Goal: Complete application form: Complete application form

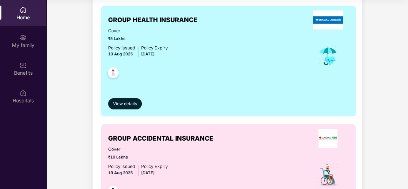
scroll to position [38, 0]
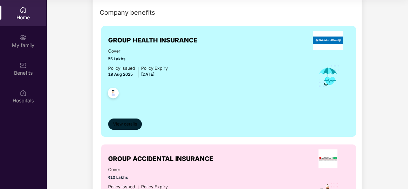
click at [121, 125] on span "View details" at bounding box center [125, 124] width 24 height 7
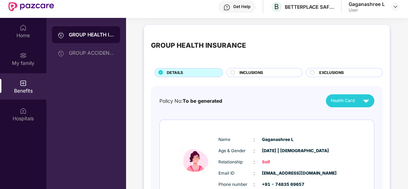
scroll to position [39, 0]
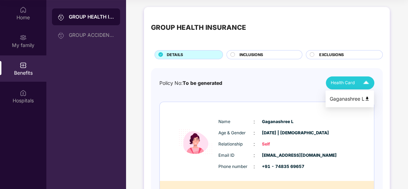
click at [335, 85] on span "Health Card" at bounding box center [342, 83] width 24 height 7
click at [232, 53] on circle at bounding box center [232, 55] width 4 height 4
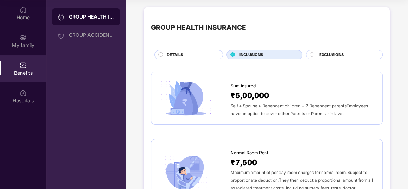
click at [232, 53] on icon at bounding box center [232, 55] width 4 height 4
click at [330, 54] on span "EXCLUSIONS" at bounding box center [330, 55] width 25 height 6
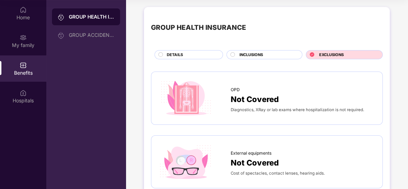
click at [21, 56] on div "Benefits" at bounding box center [23, 68] width 46 height 26
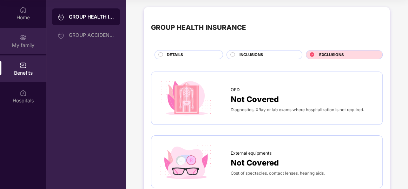
click at [22, 45] on div "My family" at bounding box center [23, 45] width 46 height 7
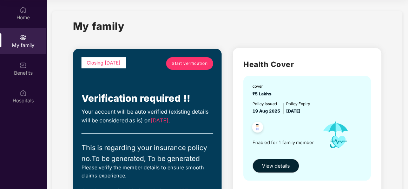
drag, startPoint x: 406, startPoint y: 48, endPoint x: 332, endPoint y: 63, distance: 75.8
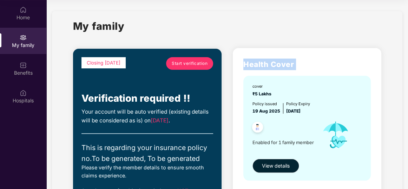
click at [332, 63] on h2 "Health Cover" at bounding box center [306, 65] width 127 height 12
click at [195, 63] on span "Start verification" at bounding box center [190, 63] width 36 height 7
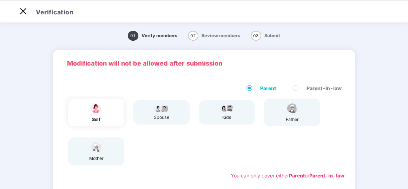
scroll to position [16, 0]
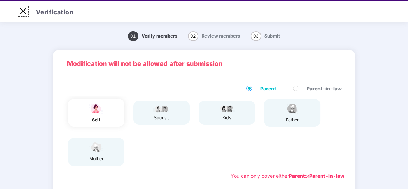
click at [18, 8] on img at bounding box center [23, 11] width 11 height 11
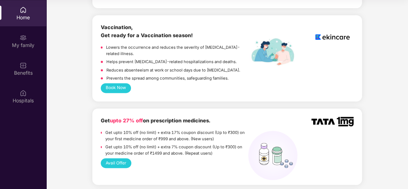
scroll to position [864, 0]
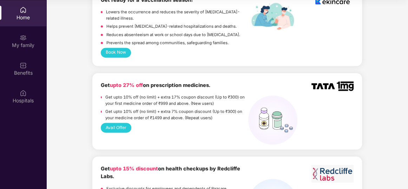
click at [406, 96] on div "Welcome back, [PERSON_NAME]! Enjoy your benefits! Closing [DATE] Start verifica…" at bounding box center [226, 142] width 367 height 2003
drag, startPoint x: 406, startPoint y: 96, endPoint x: 408, endPoint y: 91, distance: 5.0
click at [407, 91] on html "Get Pazcare mobile app for all your employee benefits need Download Now Get Hel…" at bounding box center [204, 55] width 408 height 189
click at [379, 23] on div "Welcome back, [PERSON_NAME]! Enjoy your benefits! Closing [DATE] Start verifica…" at bounding box center [226, 142] width 367 height 2003
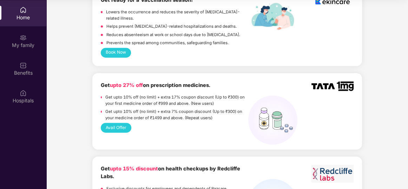
click at [406, 92] on div "Welcome back, [PERSON_NAME]! Enjoy your benefits! Closing [DATE] Start verifica…" at bounding box center [226, 142] width 367 height 2003
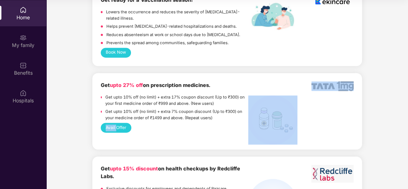
click at [406, 92] on div "Welcome back, [PERSON_NAME]! Enjoy your benefits! Closing [DATE] Start verifica…" at bounding box center [226, 142] width 367 height 2003
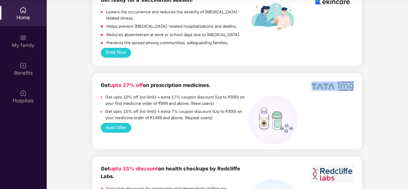
click at [378, 107] on div "Welcome back, [PERSON_NAME]! Enjoy your benefits! Closing [DATE] Start verifica…" at bounding box center [226, 142] width 367 height 2003
click at [406, 97] on div "Welcome back, [PERSON_NAME]! Enjoy your benefits! Closing [DATE] Start verifica…" at bounding box center [226, 142] width 367 height 2003
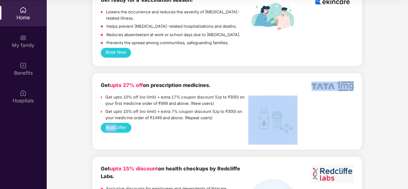
click at [390, 98] on div "Welcome back, [PERSON_NAME]! Enjoy your benefits! Closing [DATE] Start verifica…" at bounding box center [226, 142] width 367 height 2003
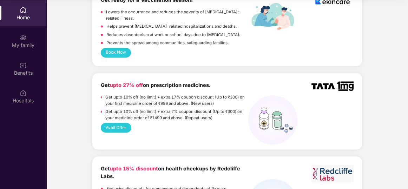
click at [390, 98] on div "Welcome back, [PERSON_NAME]! Enjoy your benefits! Closing [DATE] Start verifica…" at bounding box center [226, 142] width 367 height 2003
click at [407, 87] on div "Home My family Benefits Hospitals Welcome back, [GEOGRAPHIC_DATA]! Enjoy your b…" at bounding box center [204, 94] width 408 height 189
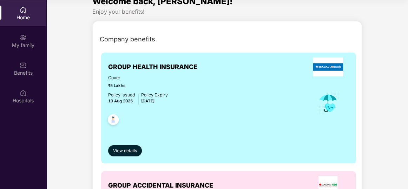
scroll to position [0, 0]
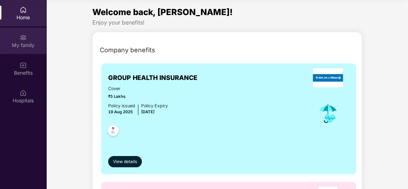
click at [35, 48] on div "My family" at bounding box center [23, 45] width 46 height 7
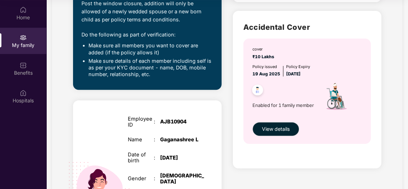
scroll to position [200, 0]
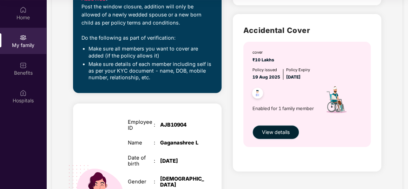
click at [279, 129] on span "View details" at bounding box center [276, 132] width 28 height 8
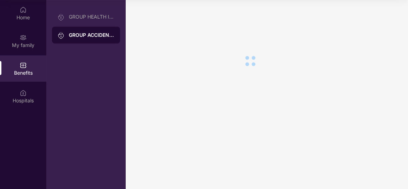
scroll to position [0, 0]
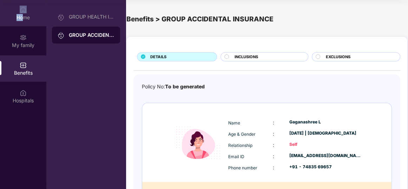
drag, startPoint x: 25, startPoint y: 1, endPoint x: 22, endPoint y: 14, distance: 13.0
click at [22, 14] on div "Home" at bounding box center [23, 13] width 46 height 26
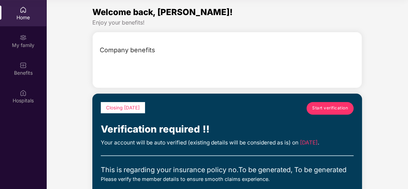
click at [22, 14] on div "Home" at bounding box center [23, 17] width 46 height 7
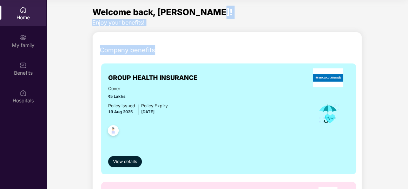
drag, startPoint x: 406, startPoint y: 14, endPoint x: 407, endPoint y: 39, distance: 25.3
click at [407, 39] on div "Home My family Benefits Hospitals Welcome back, [GEOGRAPHIC_DATA]! Enjoy your b…" at bounding box center [204, 94] width 408 height 189
click at [333, 47] on div "Company benefits" at bounding box center [228, 50] width 266 height 18
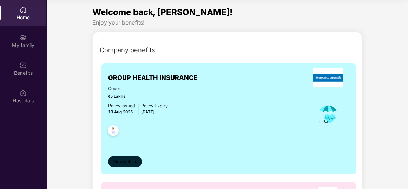
click at [120, 163] on span "View details" at bounding box center [125, 162] width 24 height 7
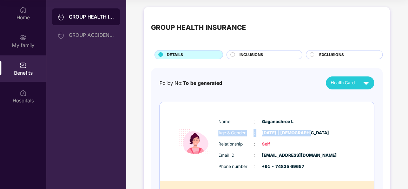
drag, startPoint x: 316, startPoint y: 126, endPoint x: 384, endPoint y: 105, distance: 71.7
click at [384, 105] on div "GROUP HEALTH INSURANCE DETAILS INCLUSIONS EXCLUSIONS Policy No: To be generated…" at bounding box center [267, 120] width 246 height 227
click at [386, 112] on div "GROUP HEALTH INSURANCE DETAILS INCLUSIONS EXCLUSIONS Policy No: To be generated…" at bounding box center [267, 120] width 246 height 227
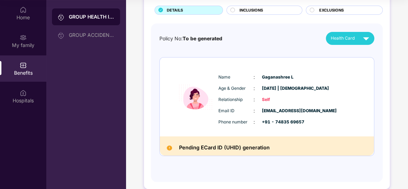
scroll to position [54, 0]
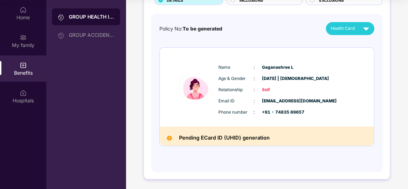
click at [269, 135] on div "Pending ECard ID (UHID) generation" at bounding box center [267, 136] width 214 height 19
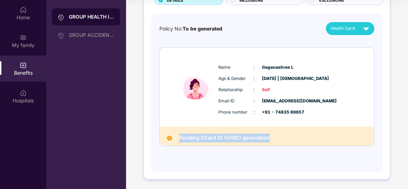
click at [269, 135] on div "Pending ECard ID (UHID) generation" at bounding box center [267, 136] width 214 height 19
click at [174, 134] on div "Pending ECard ID (UHID) generation" at bounding box center [267, 136] width 214 height 19
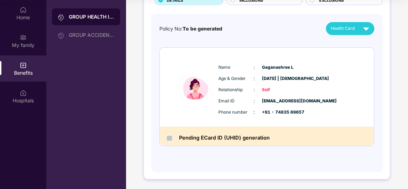
click at [174, 134] on div "Pending ECard ID (UHID) generation" at bounding box center [267, 136] width 214 height 19
click at [295, 137] on div "Pending ECard ID (UHID) generation" at bounding box center [267, 136] width 214 height 19
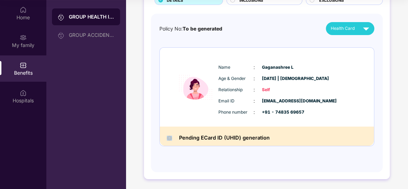
click at [295, 137] on div "Pending ECard ID (UHID) generation" at bounding box center [267, 136] width 214 height 19
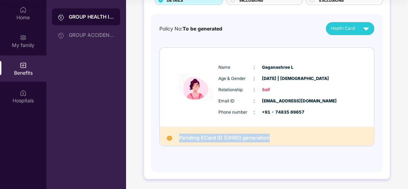
click at [295, 137] on div "Pending ECard ID (UHID) generation" at bounding box center [267, 136] width 214 height 19
click at [354, 23] on div "Health Card" at bounding box center [350, 28] width 41 height 12
click at [360, 39] on li "Gaganashree L" at bounding box center [349, 45] width 48 height 14
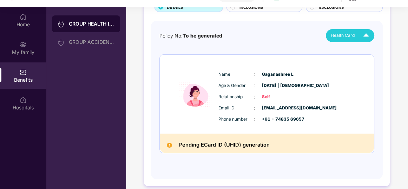
scroll to position [39, 0]
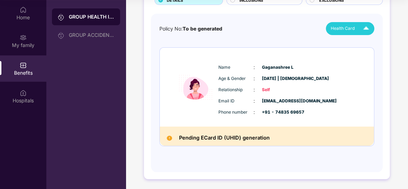
click at [274, 140] on div "Pending ECard ID (UHID) generation" at bounding box center [267, 136] width 214 height 19
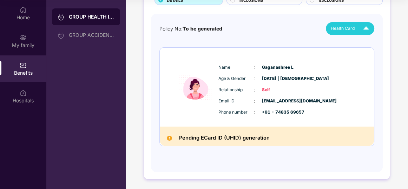
click at [274, 140] on div "Pending ECard ID (UHID) generation" at bounding box center [267, 136] width 214 height 19
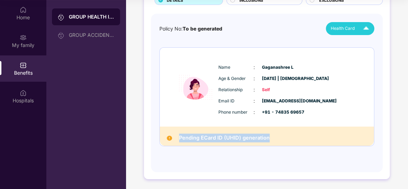
click at [306, 65] on div "Name : [PERSON_NAME]" at bounding box center [287, 67] width 139 height 8
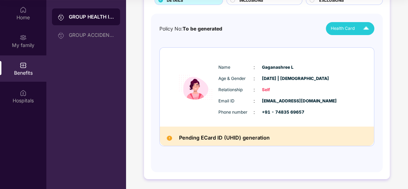
click at [209, 23] on div "Policy No: To be generated Health Card" at bounding box center [266, 28] width 215 height 13
click at [405, 74] on div "GROUP HEALTH INSURANCE DETAILS INCLUSIONS EXCLUSIONS Policy No: To be generated…" at bounding box center [267, 69] width 282 height 241
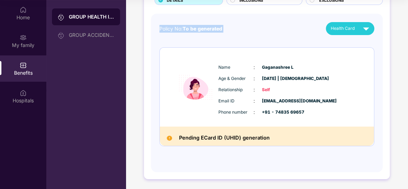
click at [405, 74] on div "GROUP HEALTH INSURANCE DETAILS INCLUSIONS EXCLUSIONS Policy No: To be generated…" at bounding box center [267, 69] width 282 height 241
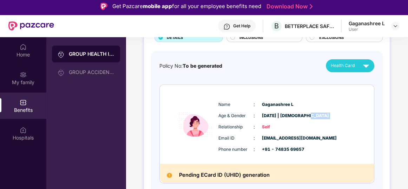
scroll to position [2, 0]
click at [230, 22] on div "Get Help" at bounding box center [237, 26] width 38 height 13
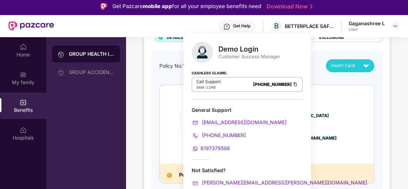
click at [296, 61] on div "Policy No: To be generated Health Card" at bounding box center [266, 65] width 215 height 13
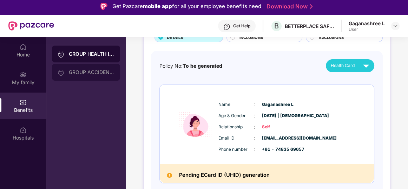
click at [98, 67] on div "GROUP ACCIDENTAL INSURANCE" at bounding box center [86, 72] width 68 height 17
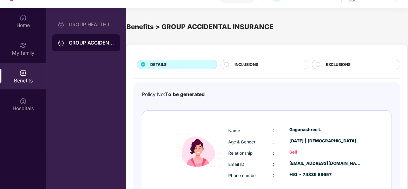
scroll to position [39, 0]
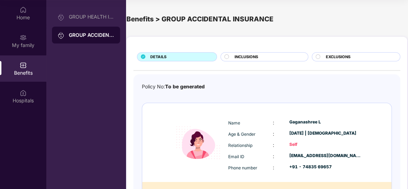
click at [292, 143] on div "Self" at bounding box center [325, 144] width 72 height 7
click at [231, 55] on div "INCLUSIONS" at bounding box center [267, 57] width 73 height 7
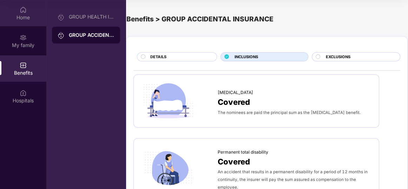
click at [12, 7] on div "Home" at bounding box center [23, 13] width 46 height 26
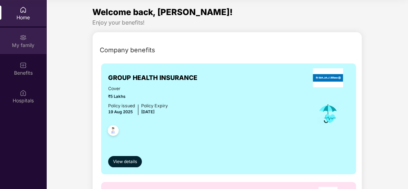
click at [13, 38] on div "My family" at bounding box center [23, 41] width 46 height 26
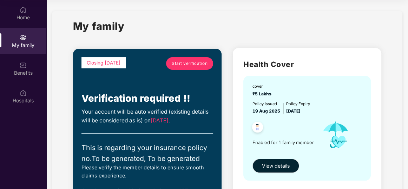
drag, startPoint x: 406, startPoint y: 42, endPoint x: 335, endPoint y: 32, distance: 72.6
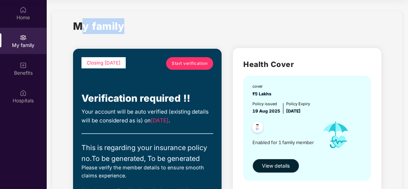
click at [335, 32] on div "My family" at bounding box center [227, 30] width 308 height 24
click at [291, 160] on button "View details" at bounding box center [275, 166] width 47 height 14
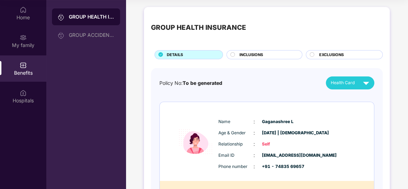
click at [406, 62] on div "GROUP HEALTH INSURANCE DETAILS INCLUSIONS EXCLUSIONS Policy No: To be generated…" at bounding box center [267, 124] width 282 height 241
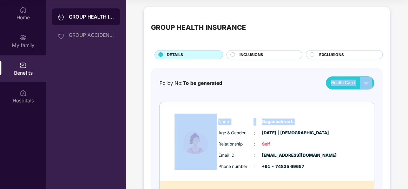
drag, startPoint x: 406, startPoint y: 62, endPoint x: 322, endPoint y: 101, distance: 92.6
click at [322, 101] on div "GROUP HEALTH INSURANCE DETAILS INCLUSIONS EXCLUSIONS Policy No: To be generated…" at bounding box center [267, 124] width 282 height 241
click at [322, 101] on div "Policy No: To be generated Health Card Name : [PERSON_NAME] L Age & Gender : [D…" at bounding box center [266, 143] width 215 height 135
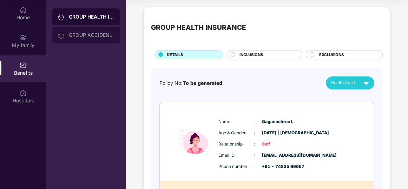
click at [90, 33] on div "GROUP ACCIDENTAL INSURANCE" at bounding box center [92, 35] width 46 height 6
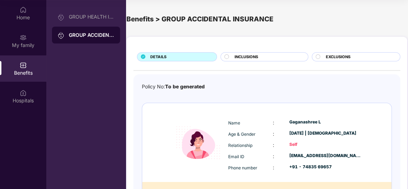
click at [90, 33] on div "GROUP ACCIDENTAL INSURANCE" at bounding box center [92, 35] width 46 height 7
click at [94, 19] on div "GROUP HEALTH INSURANCE" at bounding box center [92, 17] width 46 height 6
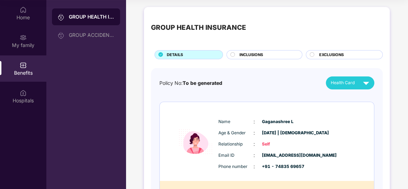
click at [407, 48] on html "Get Pazcare mobile app for all your employee benefits need Download Now Get Hel…" at bounding box center [204, 55] width 408 height 189
drag, startPoint x: 117, startPoint y: 37, endPoint x: 98, endPoint y: 93, distance: 59.3
click at [98, 93] on div "GROUP HEALTH INSURANCE GROUP ACCIDENTAL INSURANCE" at bounding box center [85, 94] width 79 height 189
click at [27, 70] on div "Benefits" at bounding box center [23, 72] width 46 height 7
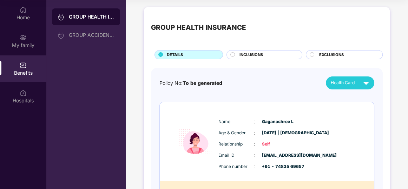
click at [27, 70] on div "Benefits" at bounding box center [23, 72] width 46 height 7
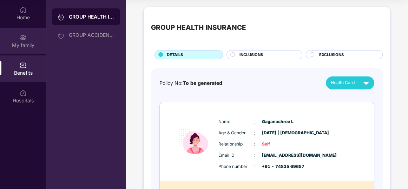
click at [27, 48] on div "My family" at bounding box center [23, 45] width 46 height 7
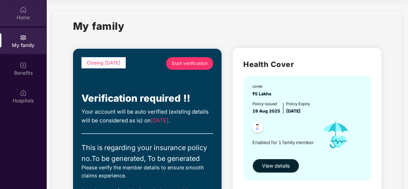
click at [26, 11] on img at bounding box center [23, 9] width 7 height 7
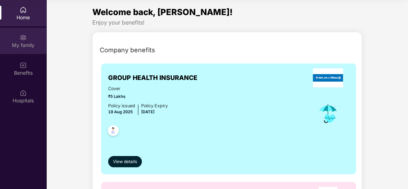
click at [31, 48] on div "My family" at bounding box center [23, 41] width 46 height 26
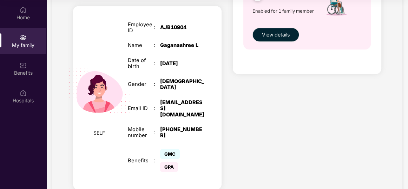
scroll to position [312, 0]
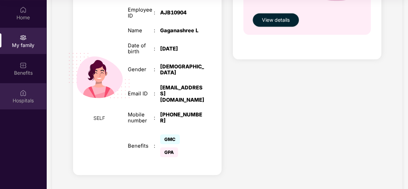
click at [27, 93] on div "Hospitals" at bounding box center [23, 96] width 46 height 26
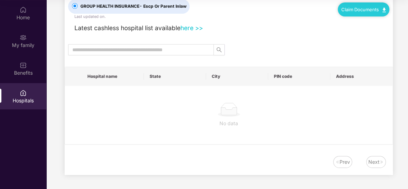
scroll to position [0, 0]
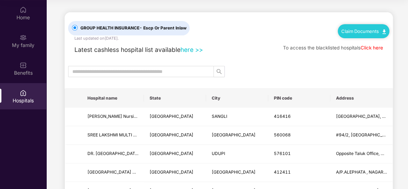
click at [361, 33] on link "Claim Documents" at bounding box center [363, 31] width 45 height 6
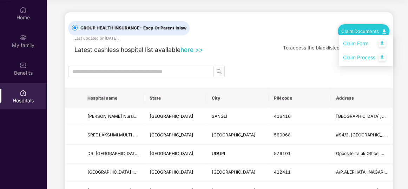
click at [359, 38] on link "Claim Form" at bounding box center [366, 43] width 46 height 15
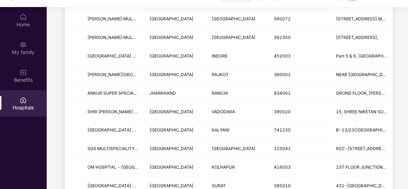
scroll to position [703, 0]
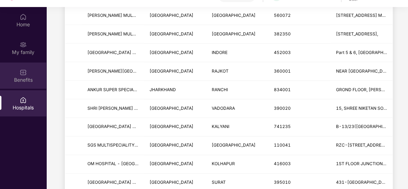
click at [9, 75] on div "Benefits" at bounding box center [23, 75] width 46 height 26
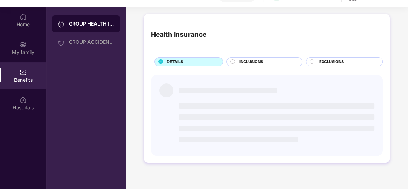
scroll to position [0, 0]
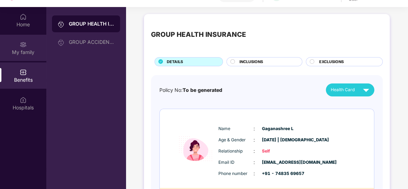
click at [21, 47] on img at bounding box center [23, 44] width 7 height 7
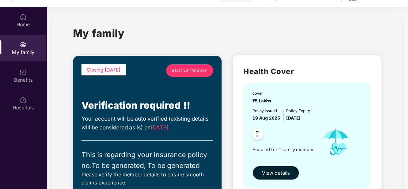
click at [191, 72] on span "Start verification" at bounding box center [190, 70] width 36 height 7
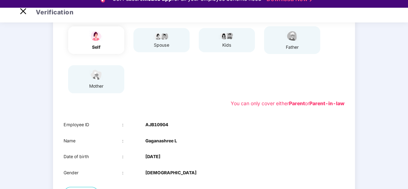
scroll to position [144, 0]
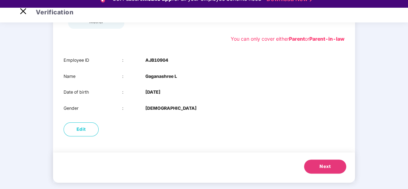
click at [315, 163] on button "Next" at bounding box center [325, 167] width 42 height 14
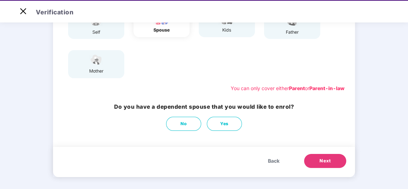
scroll to position [89, 0]
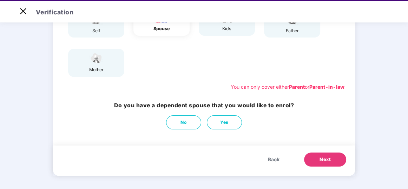
click at [317, 155] on button "Next" at bounding box center [325, 160] width 42 height 14
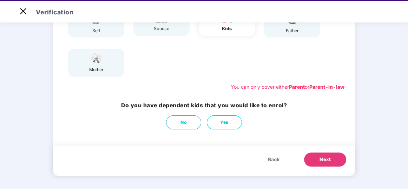
click at [319, 156] on span "Next" at bounding box center [324, 159] width 11 height 7
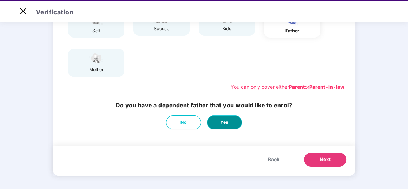
click at [232, 124] on button "Yes" at bounding box center [224, 122] width 35 height 14
select select "****"
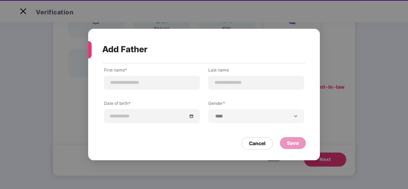
click at [172, 77] on div at bounding box center [152, 83] width 96 height 14
click at [142, 76] on div at bounding box center [152, 83] width 96 height 14
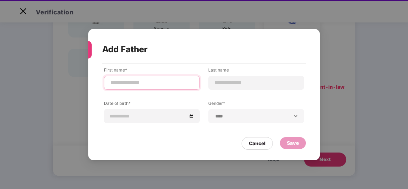
click at [159, 81] on input at bounding box center [152, 82] width 84 height 7
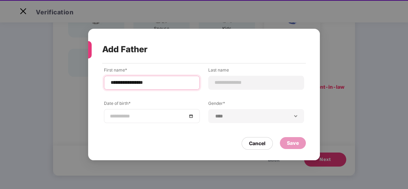
type input "**********"
click at [191, 115] on div at bounding box center [152, 116] width 84 height 8
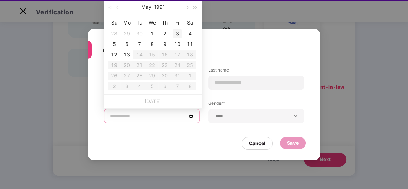
type input "**********"
click at [190, 8] on button "button" at bounding box center [187, 7] width 8 height 14
click at [188, 7] on button "button" at bounding box center [187, 7] width 8 height 14
drag, startPoint x: 188, startPoint y: 7, endPoint x: 159, endPoint y: 3, distance: 29.1
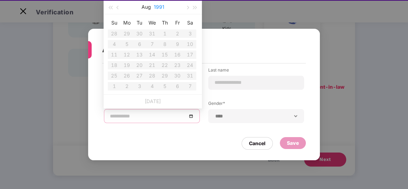
click at [159, 3] on div "[DATE]" at bounding box center [152, 7] width 98 height 14
click at [159, 3] on button "1991" at bounding box center [159, 7] width 11 height 14
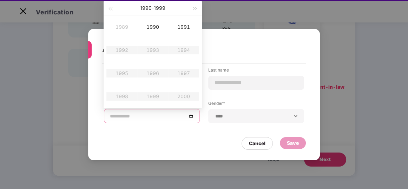
type input "**********"
click at [184, 47] on table "1989 1990 1991 1992 1993 1994 1995 1996 1997 1998 1999 2000" at bounding box center [152, 61] width 93 height 93
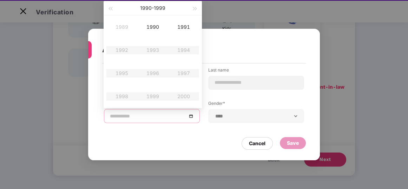
click at [184, 47] on table "1989 1990 1991 1992 1993 1994 1995 1996 1997 1998 1999 2000" at bounding box center [152, 61] width 93 height 93
type input "**********"
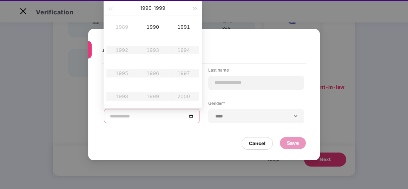
click at [125, 50] on table "1989 1990 1991 1992 1993 1994 1995 1996 1997 1998 1999 2000" at bounding box center [152, 61] width 93 height 93
drag, startPoint x: 125, startPoint y: 50, endPoint x: 184, endPoint y: 57, distance: 59.7
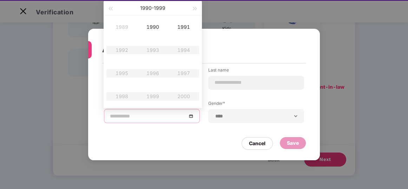
click at [184, 57] on table "1989 1990 1991 1992 1993 1994 1995 1996 1997 1998 1999 2000" at bounding box center [152, 61] width 93 height 93
type input "**********"
drag, startPoint x: 184, startPoint y: 57, endPoint x: 195, endPoint y: 8, distance: 50.6
click at [195, 8] on div "[DATE] - [DATE] 1989 1990 1991 1992 1993 1994 1995 1996 1997 1998 1999 2000" at bounding box center [152, 54] width 98 height 107
click at [195, 8] on span "button" at bounding box center [195, 9] width 4 height 4
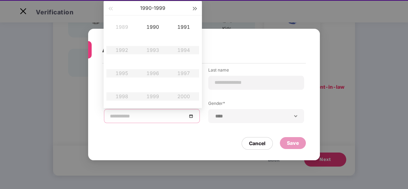
click at [195, 8] on span "button" at bounding box center [195, 9] width 4 height 4
click at [110, 10] on button "button" at bounding box center [110, 8] width 8 height 14
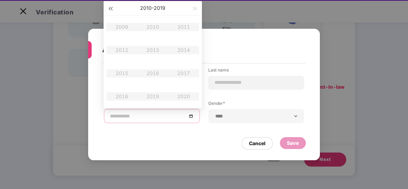
click at [110, 10] on button "button" at bounding box center [110, 8] width 8 height 14
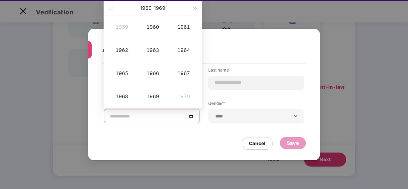
type input "**********"
click at [195, 6] on button "button" at bounding box center [195, 8] width 8 height 14
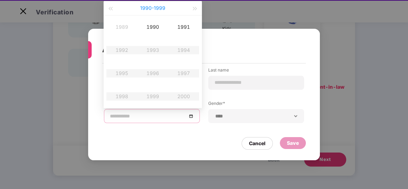
click at [161, 4] on button "[DATE] - [DATE]" at bounding box center [152, 8] width 25 height 14
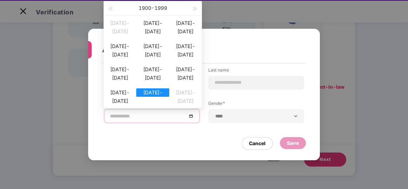
type input "**********"
click at [157, 96] on div "[DATE]-[DATE]" at bounding box center [152, 92] width 33 height 8
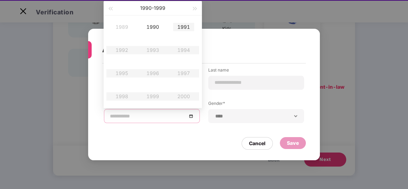
type input "**********"
click at [189, 116] on div at bounding box center [152, 116] width 84 height 8
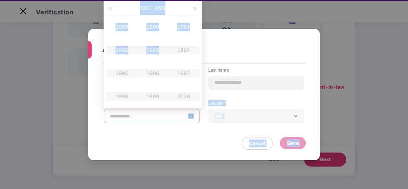
drag, startPoint x: 189, startPoint y: 115, endPoint x: 127, endPoint y: 4, distance: 127.6
click at [127, 4] on body "**********" at bounding box center [204, 78] width 408 height 189
type input "**********"
click at [105, 6] on div "[DATE] - [DATE]" at bounding box center [152, 8] width 98 height 14
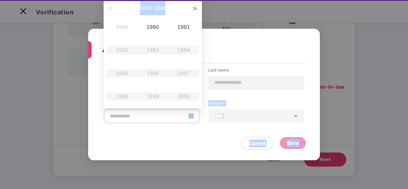
click at [193, 6] on button "button" at bounding box center [195, 8] width 8 height 14
click at [255, 98] on div "**********" at bounding box center [204, 100] width 200 height 67
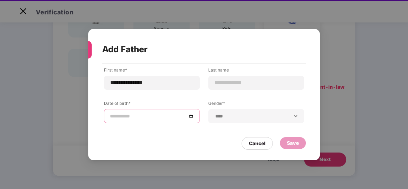
click at [255, 98] on div "**********" at bounding box center [204, 100] width 200 height 67
click at [192, 118] on div at bounding box center [152, 116] width 84 height 8
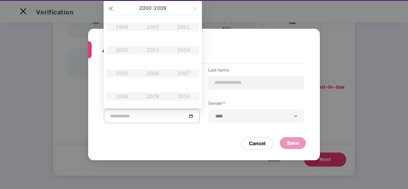
click at [112, 7] on span "button" at bounding box center [110, 9] width 4 height 4
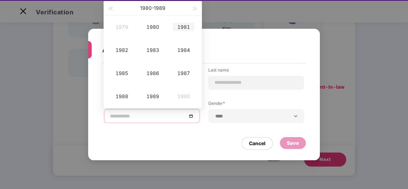
type input "**********"
click at [195, 7] on span "button" at bounding box center [195, 9] width 4 height 4
type input "**********"
click at [124, 50] on table "1989 1990 1991 1992 1993 1994 1995 1996 1997 1998 1999 2000" at bounding box center [152, 61] width 93 height 93
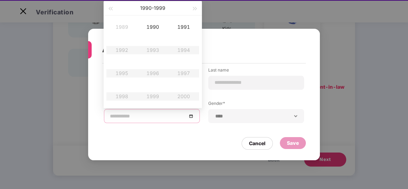
drag, startPoint x: 123, startPoint y: 50, endPoint x: 186, endPoint y: 46, distance: 62.2
click at [186, 46] on table "1989 1990 1991 1992 1993 1994 1995 1996 1997 1998 1999 2000" at bounding box center [152, 61] width 93 height 93
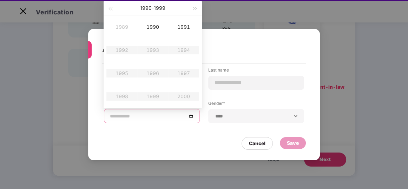
click at [181, 41] on table "1989 1990 1991 1992 1993 1994 1995 1996 1997 1998 1999 2000" at bounding box center [152, 61] width 93 height 93
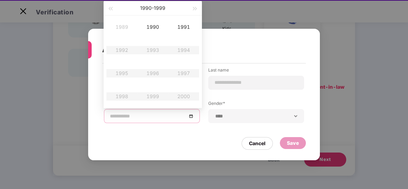
click at [177, 38] on table "1989 1990 1991 1992 1993 1994 1995 1996 1997 1998 1999 2000" at bounding box center [152, 61] width 93 height 93
type input "**********"
click at [196, 5] on button "button" at bounding box center [195, 8] width 8 height 14
click at [107, 8] on button "button" at bounding box center [110, 8] width 8 height 14
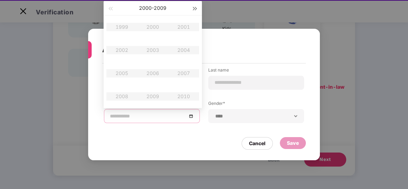
click at [193, 8] on span "button" at bounding box center [195, 9] width 4 height 4
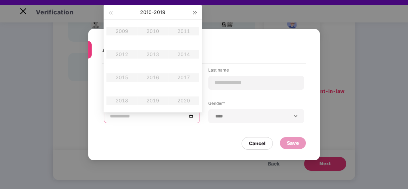
scroll to position [11, 0]
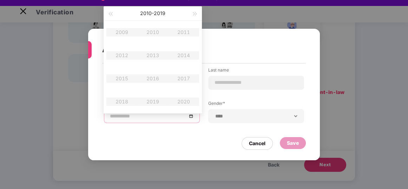
click at [293, 53] on div "Add Father" at bounding box center [203, 49] width 203 height 27
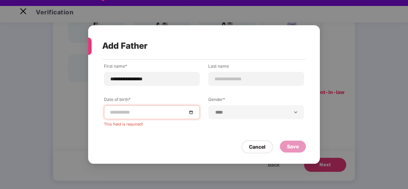
click at [293, 53] on div "Add Father" at bounding box center [203, 45] width 203 height 27
click at [191, 111] on div at bounding box center [152, 112] width 84 height 8
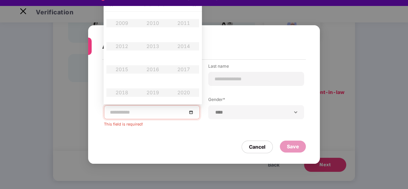
click at [191, 111] on div at bounding box center [152, 112] width 84 height 8
click at [407, 92] on div "**********" at bounding box center [204, 94] width 408 height 189
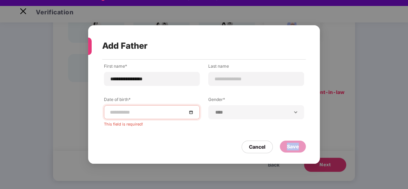
drag, startPoint x: 407, startPoint y: 92, endPoint x: 407, endPoint y: 73, distance: 18.9
click at [407, 73] on div "**********" at bounding box center [204, 94] width 408 height 189
click at [190, 114] on div at bounding box center [152, 112] width 84 height 8
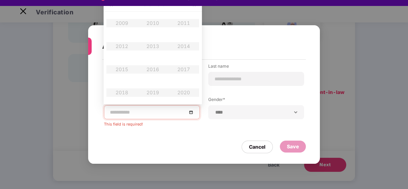
click at [162, 6] on button "[DATE] - [DATE]" at bounding box center [152, 4] width 25 height 14
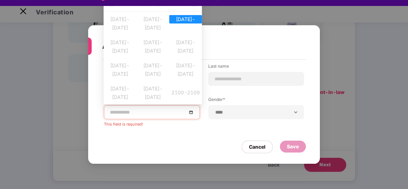
click at [162, 6] on div "[DATE] - [DATE]" at bounding box center [152, 4] width 77 height 14
click at [124, 23] on div "[DATE]-[DATE]" at bounding box center [119, 19] width 33 height 8
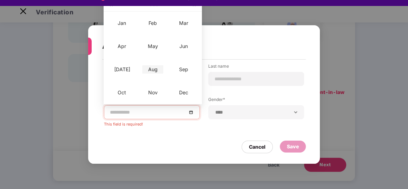
type input "**********"
click at [152, 68] on div "Aug" at bounding box center [152, 69] width 21 height 8
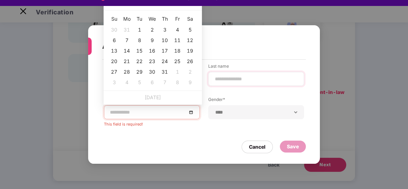
type input "**********"
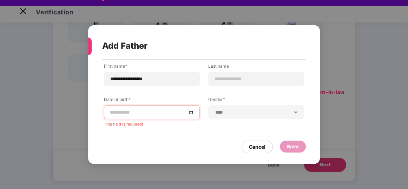
click at [192, 110] on div at bounding box center [152, 112] width 84 height 8
click at [190, 113] on div at bounding box center [152, 112] width 84 height 8
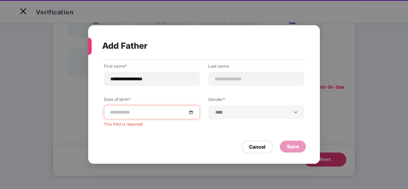
scroll to position [0, 0]
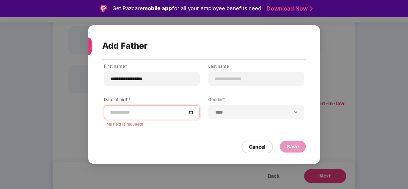
click at [191, 109] on div at bounding box center [152, 112] width 84 height 8
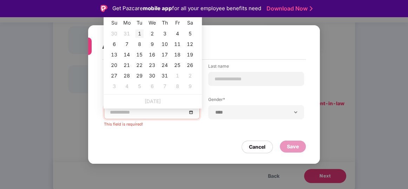
type input "**********"
click at [139, 33] on div "1" at bounding box center [139, 33] width 8 height 8
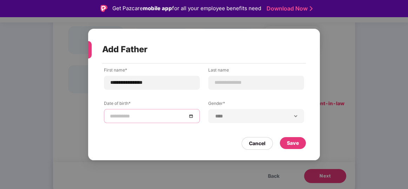
click at [191, 117] on div at bounding box center [152, 116] width 84 height 8
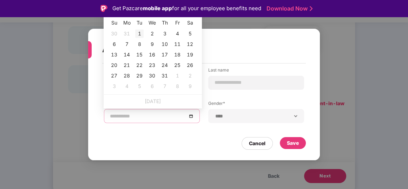
type input "**********"
click at [139, 33] on div "1" at bounding box center [139, 33] width 8 height 8
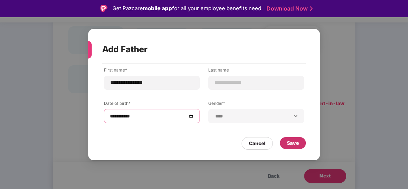
click at [296, 138] on div "Save" at bounding box center [293, 143] width 26 height 12
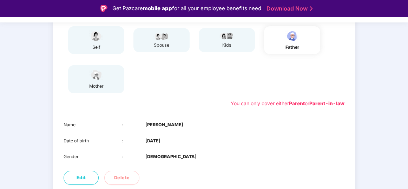
scroll to position [16, 0]
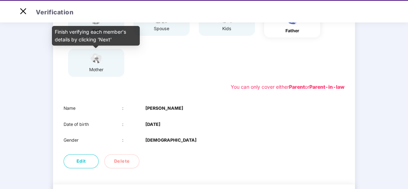
click at [95, 68] on div "mother" at bounding box center [96, 69] width 18 height 7
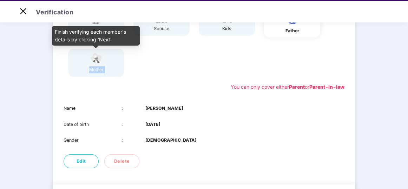
drag, startPoint x: 95, startPoint y: 69, endPoint x: 122, endPoint y: 88, distance: 33.2
click at [122, 88] on div "Parent Parent-in-law self spouse kids father mother You can only cover either P…" at bounding box center [204, 43] width 302 height 109
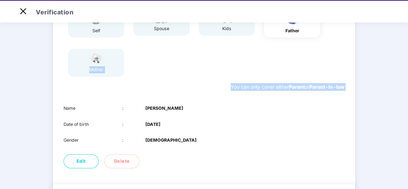
click at [161, 80] on div "Parent Parent-in-law self spouse kids father mother You can only cover either P…" at bounding box center [204, 43] width 302 height 109
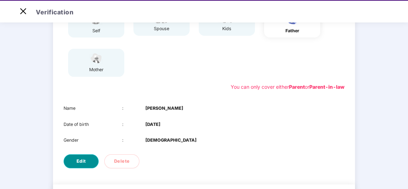
click at [77, 158] on span "Edit" at bounding box center [80, 161] width 9 height 7
select select "****"
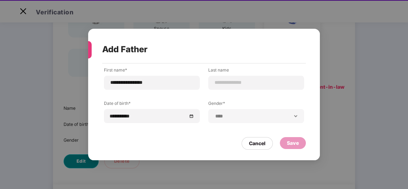
scroll to position [0, 0]
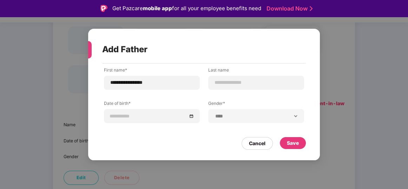
click at [190, 115] on div at bounding box center [151, 116] width 85 height 8
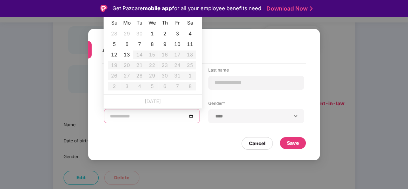
click at [261, 28] on div "**********" at bounding box center [204, 94] width 408 height 189
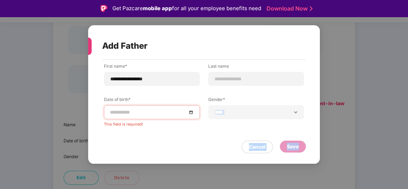
drag, startPoint x: 334, startPoint y: 94, endPoint x: 296, endPoint y: 120, distance: 46.5
click at [296, 120] on div "**********" at bounding box center [204, 94] width 408 height 189
click at [325, 111] on div "**********" at bounding box center [204, 94] width 408 height 189
click at [307, 133] on div "**********" at bounding box center [203, 108] width 231 height 97
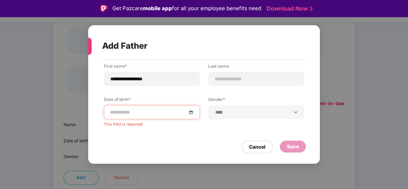
click at [371, 70] on div "**********" at bounding box center [204, 94] width 408 height 189
click at [289, 147] on div "Save" at bounding box center [293, 147] width 12 height 8
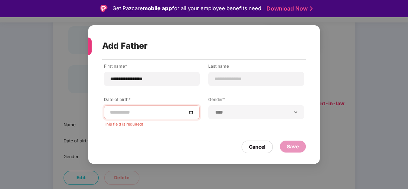
click at [289, 147] on div "Save" at bounding box center [293, 147] width 12 height 8
click at [371, 28] on div "**********" at bounding box center [204, 94] width 408 height 189
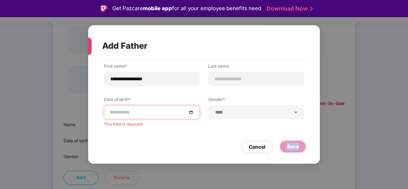
click at [36, 125] on div "**********" at bounding box center [204, 94] width 408 height 189
click at [65, 73] on div "**********" at bounding box center [204, 94] width 408 height 189
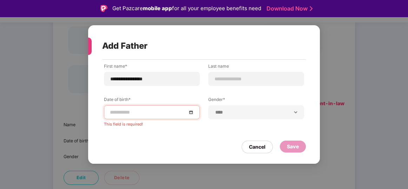
click at [65, 73] on div "**********" at bounding box center [204, 94] width 408 height 189
click at [191, 110] on div at bounding box center [152, 112] width 84 height 8
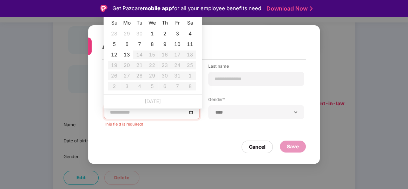
type input "**********"
click at [152, 32] on div "1" at bounding box center [152, 33] width 8 height 8
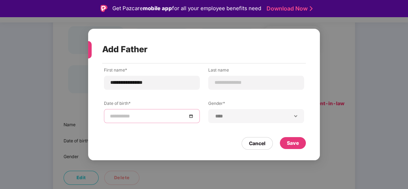
click at [189, 115] on div at bounding box center [152, 116] width 84 height 8
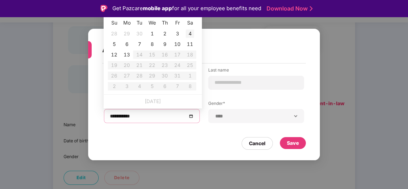
type input "**********"
click at [147, 152] on div "**********" at bounding box center [203, 108] width 231 height 90
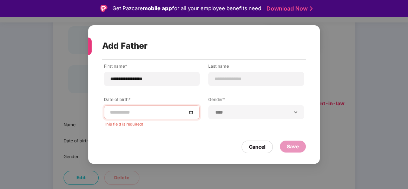
click at [187, 159] on div "**********" at bounding box center [203, 94] width 231 height 139
click at [258, 148] on div "Cancel" at bounding box center [257, 147] width 16 height 8
click at [258, 148] on div "Name : [PERSON_NAME] Date of birth : [DEMOGRAPHIC_DATA] Gender : [DEMOGRAPHIC_D…" at bounding box center [204, 140] width 302 height 53
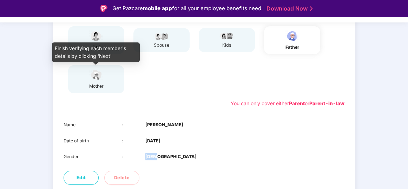
click at [100, 86] on div "mother" at bounding box center [96, 86] width 18 height 7
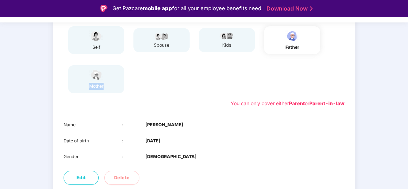
click at [108, 78] on div "mother" at bounding box center [96, 79] width 56 height 28
click at [177, 34] on div "spouse" at bounding box center [161, 40] width 56 height 24
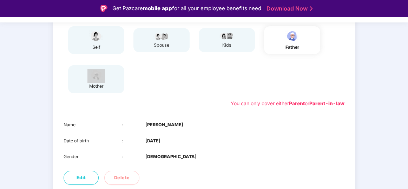
click at [177, 34] on div "spouse" at bounding box center [161, 40] width 56 height 24
